Goal: Task Accomplishment & Management: Manage account settings

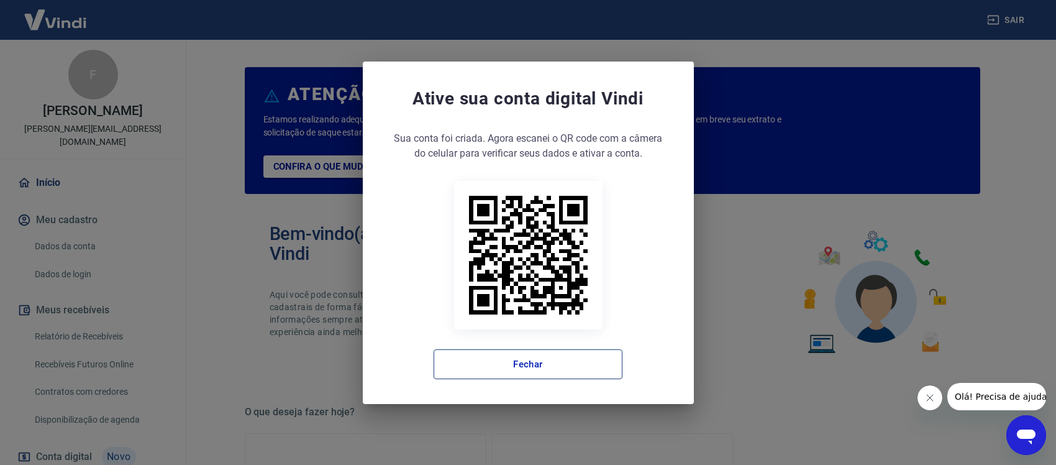
click at [613, 362] on button "Fechar" at bounding box center [528, 364] width 189 height 30
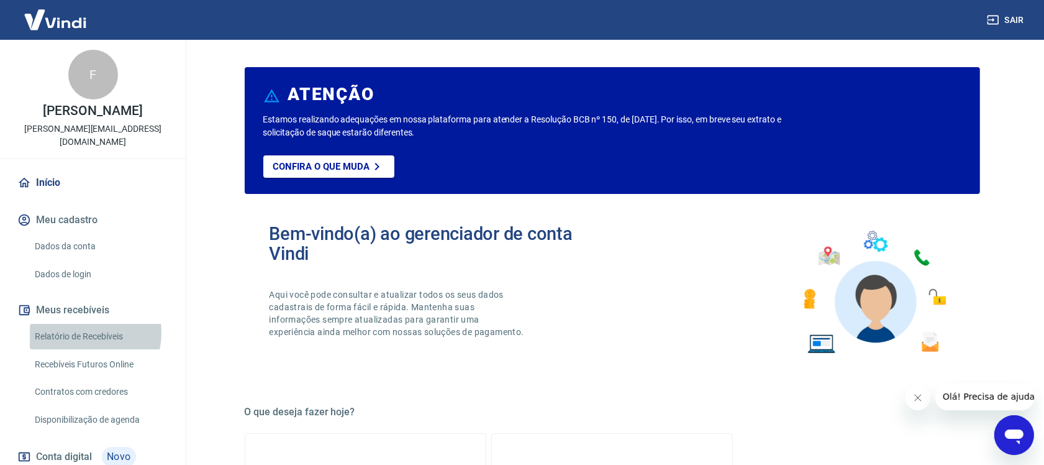
click at [80, 345] on link "Relatório de Recebíveis" at bounding box center [100, 336] width 141 height 25
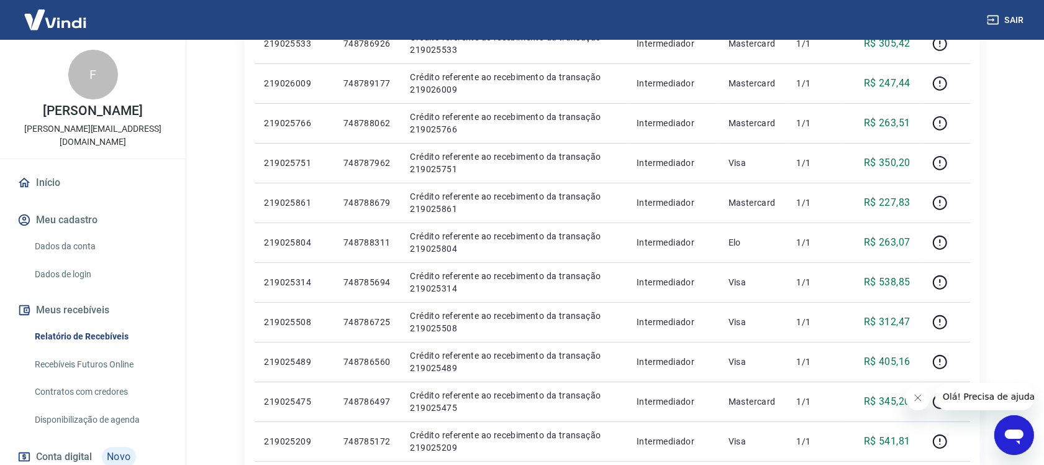
scroll to position [466, 0]
